Goal: Use online tool/utility: Utilize a website feature to perform a specific function

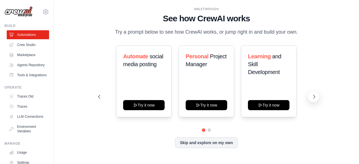
click at [316, 96] on icon at bounding box center [314, 97] width 6 height 6
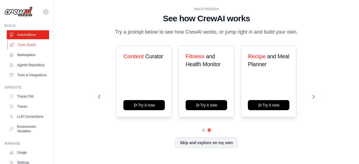
click at [27, 43] on link "Crew Studio" at bounding box center [28, 44] width 42 height 9
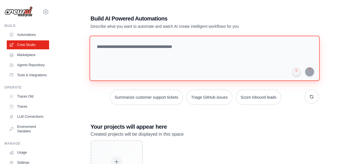
click at [106, 49] on textarea at bounding box center [204, 58] width 230 height 45
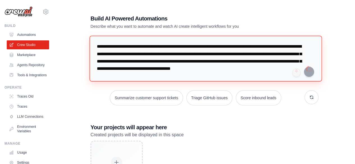
type textarea "**********"
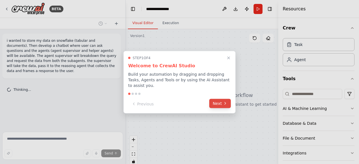
click at [219, 105] on button "Next" at bounding box center [220, 103] width 22 height 9
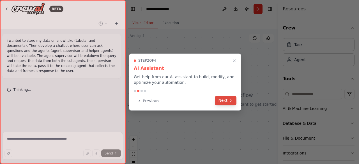
click at [222, 101] on button "Next" at bounding box center [226, 100] width 22 height 9
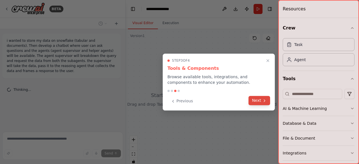
click at [260, 100] on button "Next" at bounding box center [259, 100] width 22 height 9
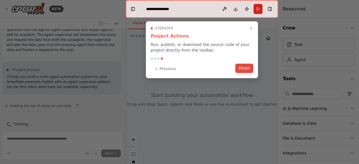
scroll to position [26, 0]
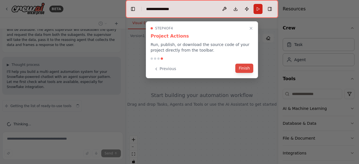
click at [243, 68] on button "Finish" at bounding box center [244, 68] width 18 height 9
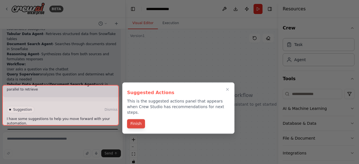
click at [137, 119] on button "Finish" at bounding box center [136, 123] width 18 height 9
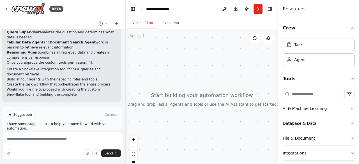
scroll to position [444, 0]
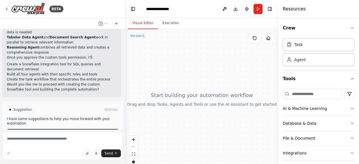
click at [78, 131] on span "Enable coding skills" at bounding box center [65, 133] width 33 height 4
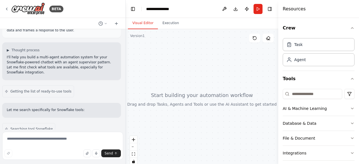
scroll to position [41, 0]
click at [55, 107] on p "Let me search specifically for Snowflake tools:" at bounding box center [62, 109] width 110 height 5
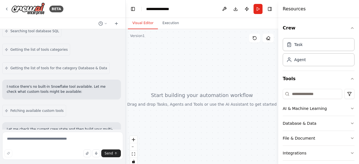
scroll to position [178, 0]
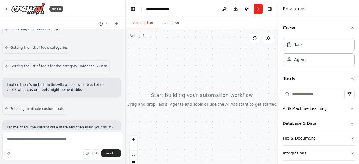
click at [23, 82] on p "I notice there's no built-in Snowflake tool available. Let me check what custom…" at bounding box center [62, 87] width 110 height 10
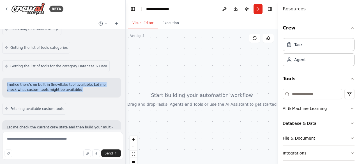
click at [23, 82] on p "I notice there's no built-in Snowflake tool available. Let me check what custom…" at bounding box center [62, 87] width 110 height 10
click at [57, 82] on p "I notice there's no built-in Snowflake tool available. Let me check what custom…" at bounding box center [62, 87] width 110 height 10
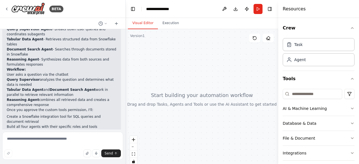
scroll to position [399, 0]
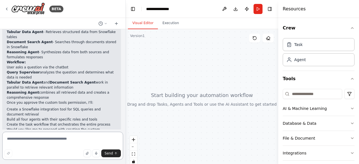
click at [40, 139] on textarea at bounding box center [62, 146] width 121 height 28
type textarea "**********"
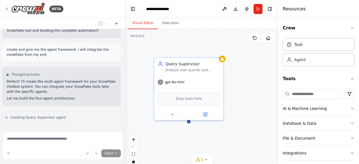
scroll to position [521, 0]
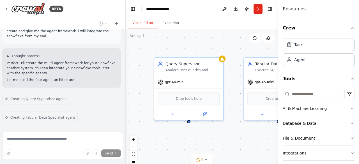
click at [350, 29] on icon "button" at bounding box center [352, 28] width 4 height 4
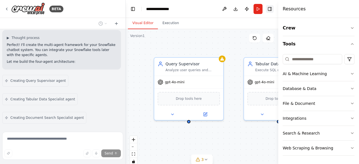
click at [273, 10] on button "Toggle Right Sidebar" at bounding box center [270, 9] width 8 height 8
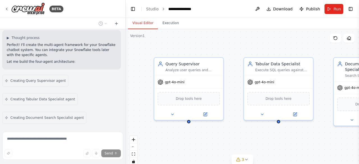
scroll to position [558, 0]
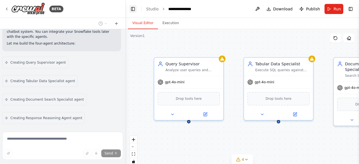
click at [132, 10] on button "Toggle Left Sidebar" at bounding box center [133, 9] width 8 height 8
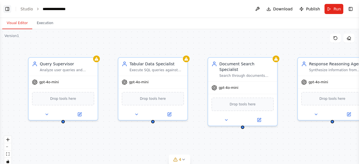
click at [5, 8] on button "Toggle Left Sidebar" at bounding box center [7, 9] width 8 height 8
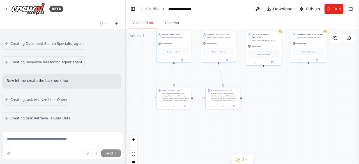
scroll to position [632, 0]
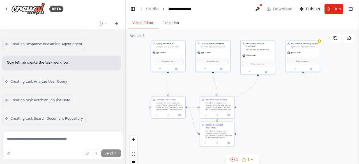
drag, startPoint x: 151, startPoint y: 118, endPoint x: 141, endPoint y: 63, distance: 55.8
click at [141, 63] on div ".deletable-edge-delete-btn { width: 20px; height: 20px; border: 0px solid #ffff…" at bounding box center [242, 99] width 233 height 140
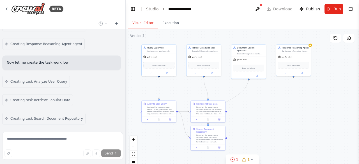
drag, startPoint x: 142, startPoint y: 78, endPoint x: 133, endPoint y: 82, distance: 10.2
click at [133, 82] on div ".deletable-edge-delete-btn { width: 20px; height: 20px; border: 0px solid #ffff…" at bounding box center [242, 99] width 233 height 140
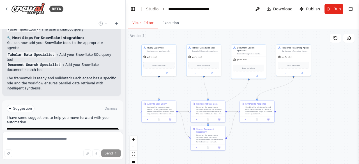
scroll to position [939, 0]
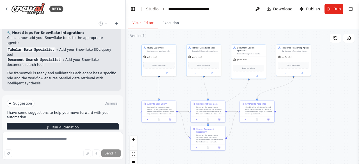
click at [62, 125] on span "Run Automation" at bounding box center [65, 127] width 27 height 4
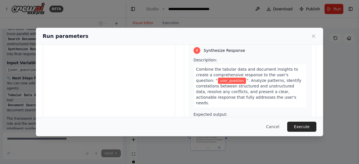
scroll to position [74, 0]
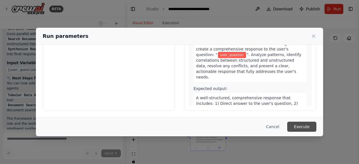
click at [303, 128] on button "Execute" at bounding box center [301, 127] width 29 height 10
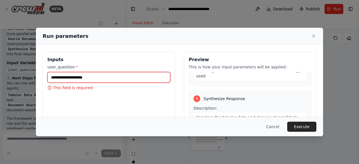
click at [94, 78] on input "user_question *" at bounding box center [108, 77] width 123 height 11
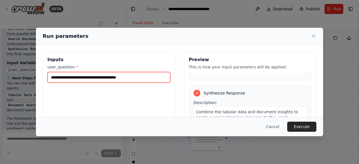
type input "**********"
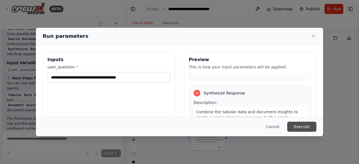
click at [301, 125] on button "Execute" at bounding box center [301, 127] width 29 height 10
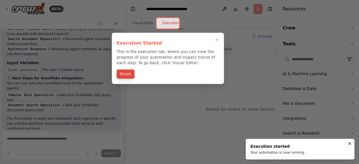
click at [123, 73] on button "Finish" at bounding box center [126, 74] width 18 height 9
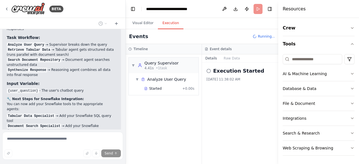
scroll to position [873, 0]
click at [271, 8] on button "Toggle Right Sidebar" at bounding box center [270, 9] width 8 height 8
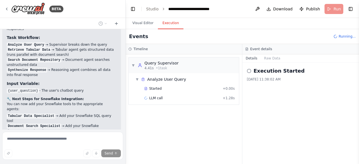
click at [345, 37] on span "Running..." at bounding box center [346, 36] width 17 height 4
click at [329, 10] on header "**********" at bounding box center [242, 9] width 233 height 18
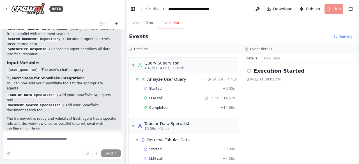
scroll to position [6, 0]
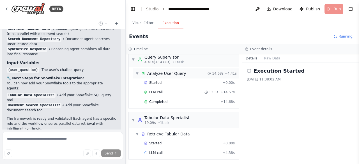
click at [137, 72] on span "▼" at bounding box center [136, 73] width 3 height 4
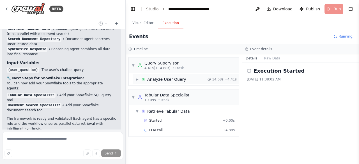
scroll to position [0, 0]
click at [133, 66] on span "▼" at bounding box center [132, 65] width 3 height 4
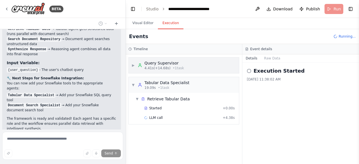
click at [133, 64] on span "▶" at bounding box center [132, 65] width 3 height 4
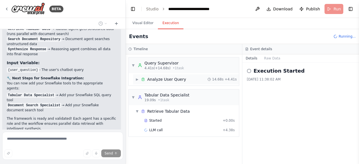
click at [181, 79] on span "Analyze User Query" at bounding box center [166, 80] width 39 height 6
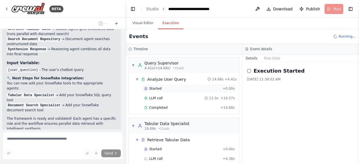
click at [154, 90] on span "Started" at bounding box center [155, 88] width 12 height 4
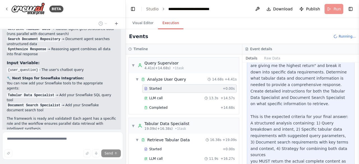
scroll to position [113, 0]
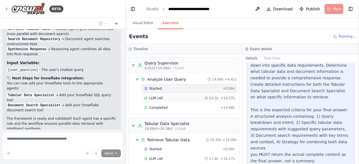
click at [157, 98] on span "LLM call" at bounding box center [155, 98] width 13 height 4
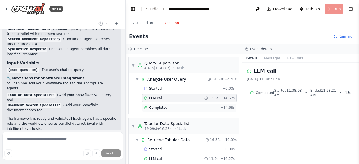
click at [167, 105] on div "Completed" at bounding box center [181, 107] width 74 height 4
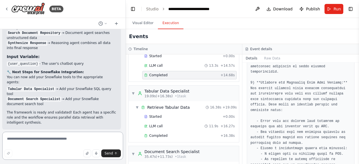
scroll to position [33, 0]
click at [159, 105] on span "Retrieve Tabular Data" at bounding box center [168, 107] width 42 height 6
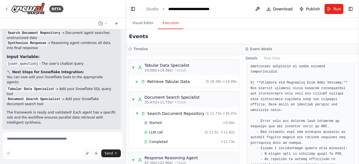
scroll to position [59, 0]
click at [137, 111] on span "▼" at bounding box center [136, 113] width 3 height 4
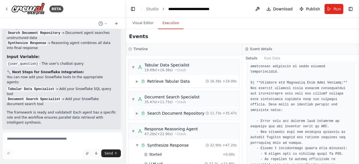
click at [137, 111] on span "▶" at bounding box center [136, 113] width 3 height 4
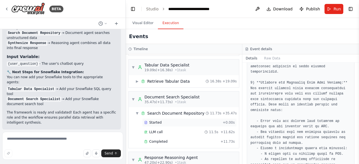
click at [153, 121] on span "Started" at bounding box center [155, 122] width 12 height 4
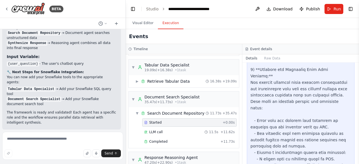
scroll to position [606, 0]
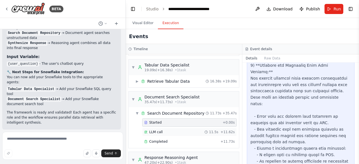
click at [156, 130] on span "LLM call" at bounding box center [155, 132] width 13 height 4
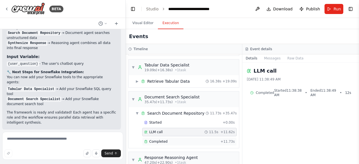
click at [152, 139] on span "Completed" at bounding box center [158, 141] width 18 height 4
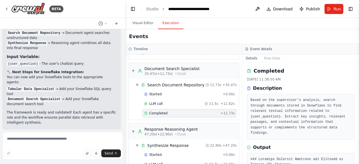
scroll to position [107, 0]
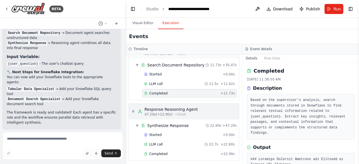
click at [132, 109] on span "▼" at bounding box center [132, 111] width 3 height 4
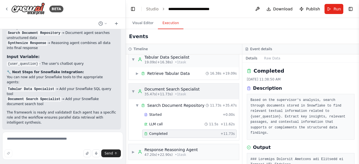
click at [131, 86] on div "▼ Document Search Specialist 35.47s (+11.73s) • 1 task" at bounding box center [184, 92] width 110 height 16
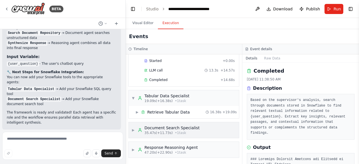
scroll to position [26, 0]
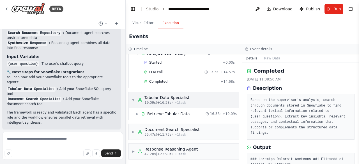
click at [132, 100] on span "▼" at bounding box center [132, 100] width 3 height 4
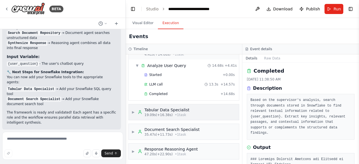
scroll to position [0, 0]
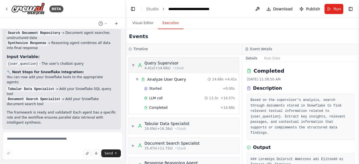
click at [135, 64] on span "▼" at bounding box center [132, 65] width 3 height 4
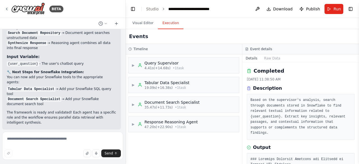
click at [156, 134] on div "▶ Query Supervisor 4.41s (+14.68s) • 1 task ▶ Tabular Data Specialist 19.09s (+…" at bounding box center [184, 109] width 116 height 110
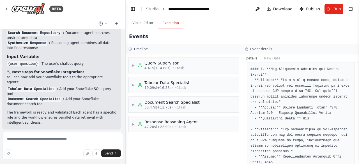
scroll to position [104, 0]
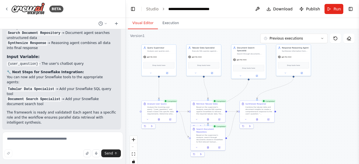
click at [142, 21] on button "Visual Editor" at bounding box center [143, 23] width 30 height 12
click at [163, 57] on div "gpt-4o-mini" at bounding box center [159, 56] width 34 height 6
click at [164, 66] on div "Drop tools here" at bounding box center [158, 64] width 31 height 7
click at [161, 64] on span "Drop tools here" at bounding box center [158, 64] width 13 height 3
click at [150, 73] on icon at bounding box center [150, 72] width 2 height 2
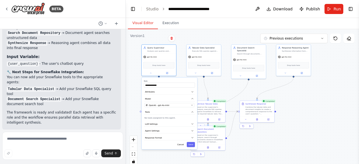
click at [336, 106] on div "**********" at bounding box center [242, 99] width 233 height 140
click at [158, 55] on div "gpt-4o-mini" at bounding box center [159, 56] width 34 height 6
click at [181, 145] on button "Cancel" at bounding box center [181, 144] width 10 height 5
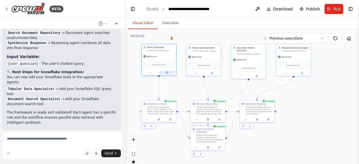
click at [169, 74] on button at bounding box center [167, 72] width 16 height 3
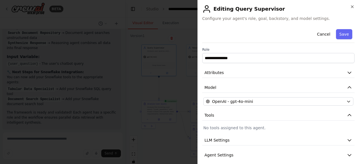
scroll to position [19, 0]
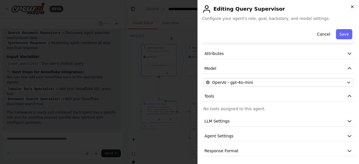
click at [352, 6] on icon "button" at bounding box center [352, 7] width 2 height 2
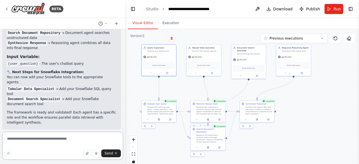
click at [33, 138] on textarea at bounding box center [62, 146] width 121 height 28
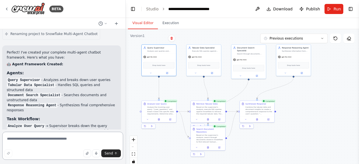
scroll to position [792, 0]
type textarea "*"
type textarea "**********"
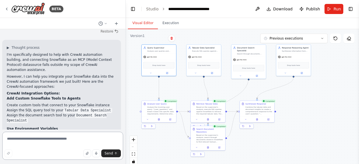
scroll to position [1104, 0]
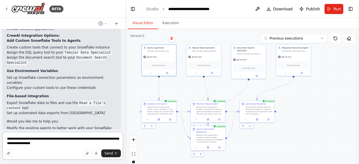
type textarea "**********"
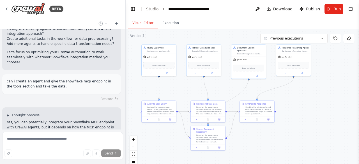
scroll to position [1212, 0]
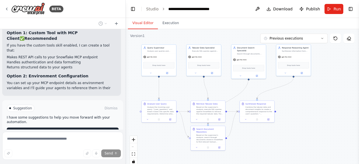
click at [64, 130] on span "Run Automation" at bounding box center [65, 132] width 27 height 4
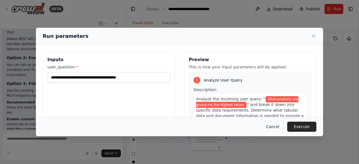
click at [279, 128] on button "Cancel" at bounding box center [273, 127] width 22 height 10
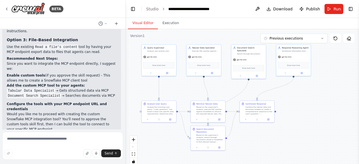
scroll to position [1512, 0]
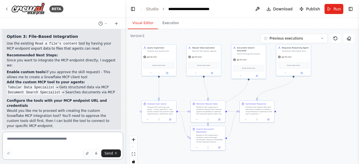
click at [34, 138] on textarea at bounding box center [62, 146] width 121 height 28
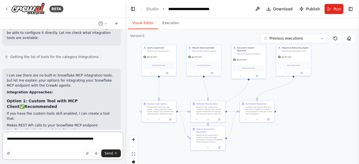
scroll to position [1381, 0]
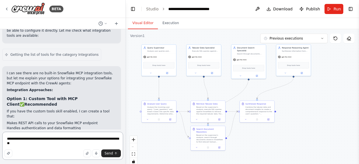
type textarea "**********"
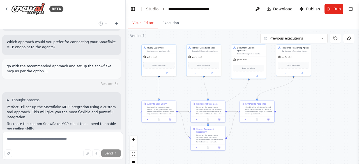
scroll to position [1652, 0]
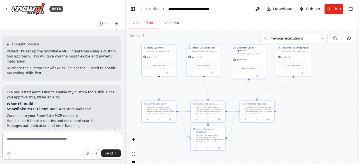
scroll to position [1709, 0]
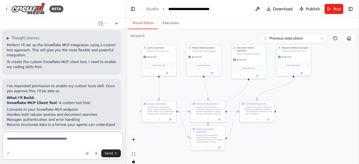
click at [27, 139] on textarea at bounding box center [62, 146] width 121 height 28
type textarea "**********"
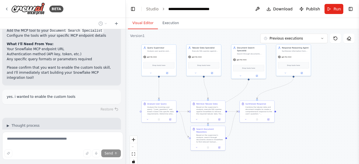
scroll to position [1852, 0]
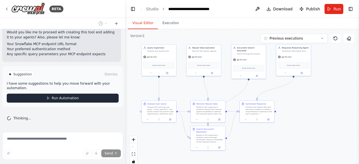
click at [52, 101] on button "Run Automation" at bounding box center [63, 98] width 112 height 9
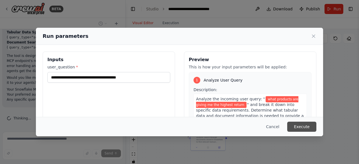
click at [296, 128] on button "Execute" at bounding box center [301, 127] width 29 height 10
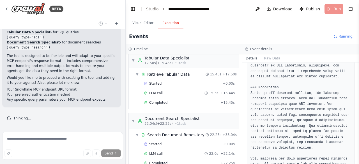
scroll to position [482, 0]
click at [271, 59] on button "Raw Data" at bounding box center [272, 58] width 23 height 8
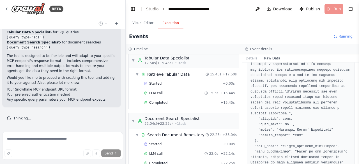
scroll to position [483, 0]
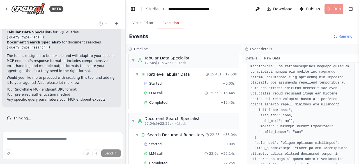
click at [250, 60] on button "Details" at bounding box center [251, 58] width 19 height 8
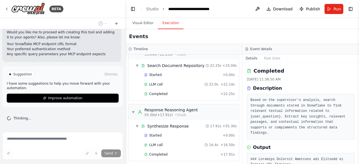
scroll to position [3095, 0]
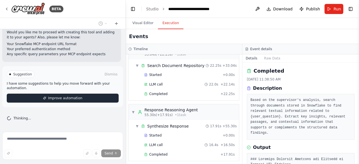
click at [73, 100] on span "Improve automation" at bounding box center [65, 98] width 34 height 4
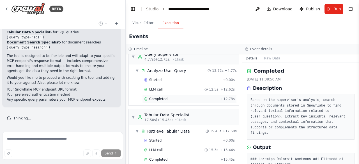
scroll to position [0, 0]
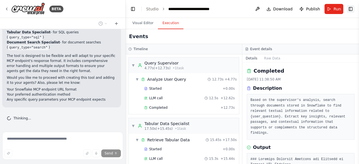
click at [348, 8] on button "Toggle Right Sidebar" at bounding box center [351, 9] width 8 height 8
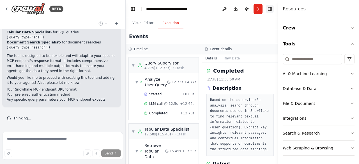
click at [270, 10] on button "Toggle Right Sidebar" at bounding box center [270, 9] width 8 height 8
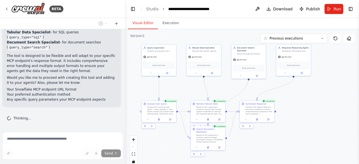
click at [145, 21] on button "Visual Editor" at bounding box center [143, 23] width 30 height 12
click at [36, 114] on div "Thinking..." at bounding box center [62, 118] width 121 height 13
click at [119, 24] on button at bounding box center [116, 23] width 9 height 7
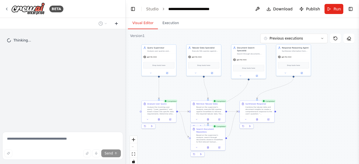
scroll to position [0, 0]
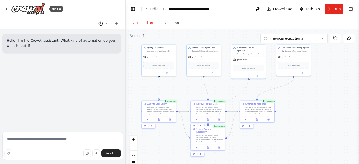
click at [108, 26] on button at bounding box center [102, 23] width 13 height 7
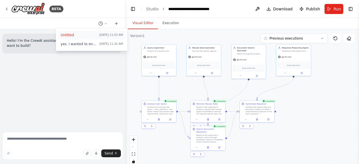
click at [74, 34] on span "Untitled" at bounding box center [79, 35] width 36 height 4
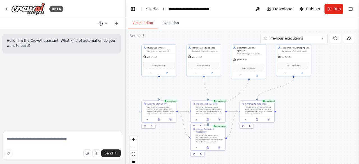
click at [105, 25] on icon at bounding box center [105, 23] width 3 height 3
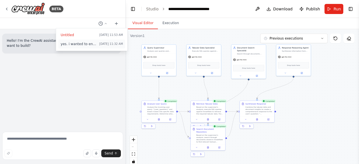
click at [92, 41] on button "yes. i wanted to enable the custom tools Today 11:32 AM" at bounding box center [91, 44] width 67 height 9
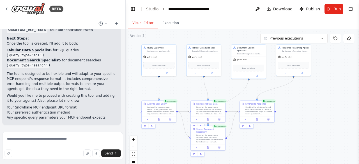
scroll to position [3032, 0]
click at [19, 141] on textarea at bounding box center [62, 146] width 121 height 28
drag, startPoint x: 86, startPoint y: 64, endPoint x: 29, endPoint y: 57, distance: 56.8
click at [29, 33] on ul "SNOWFLAKE_MCP_ENDPOINT - Your MCP endpoint URL SNOWFLAKE_MCP_TOKEN - Your authe…" at bounding box center [62, 27] width 110 height 10
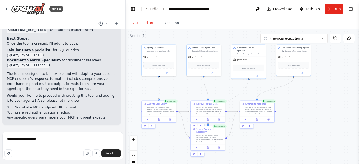
click at [29, 41] on h2 "Next Steps:" at bounding box center [62, 38] width 110 height 5
click at [54, 142] on textarea "**********" at bounding box center [62, 146] width 121 height 28
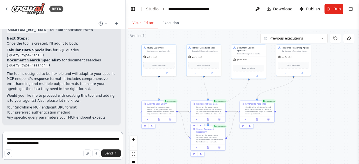
type textarea "**********"
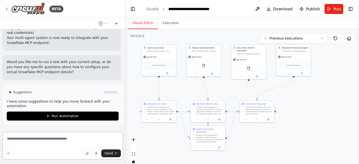
scroll to position [3786, 0]
click at [149, 73] on button at bounding box center [151, 72] width 16 height 3
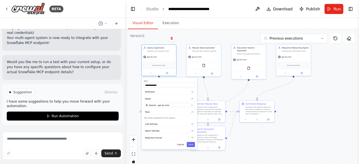
click at [182, 148] on div "**********" at bounding box center [170, 114] width 56 height 72
click at [182, 146] on button "Cancel" at bounding box center [181, 144] width 10 height 5
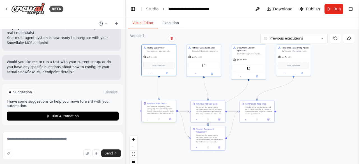
click at [169, 121] on div at bounding box center [159, 119] width 34 height 6
click at [170, 119] on icon at bounding box center [170, 119] width 2 height 2
